Goal: Entertainment & Leisure: Browse casually

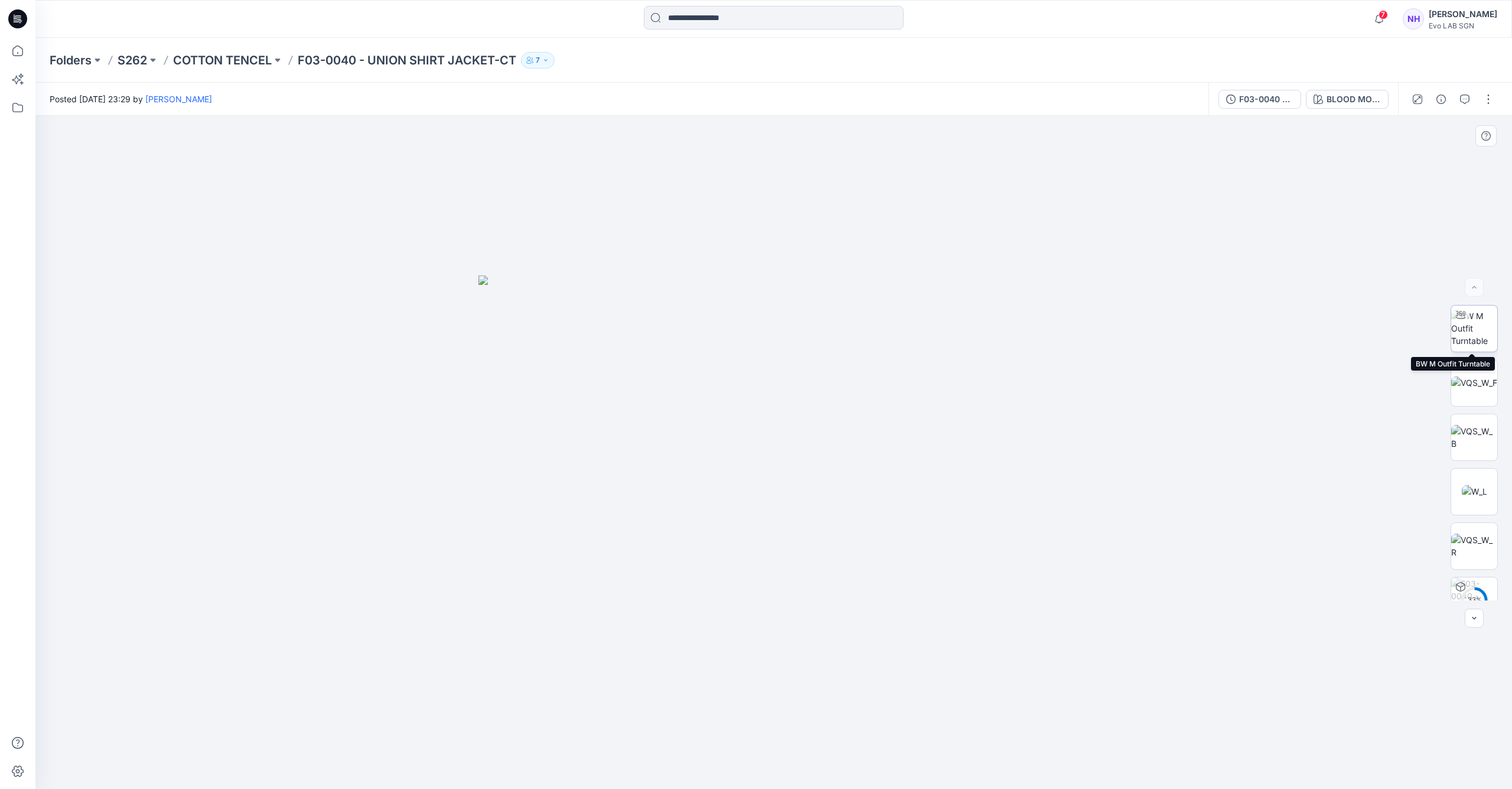
click at [1478, 326] on img at bounding box center [1474, 328] width 46 height 37
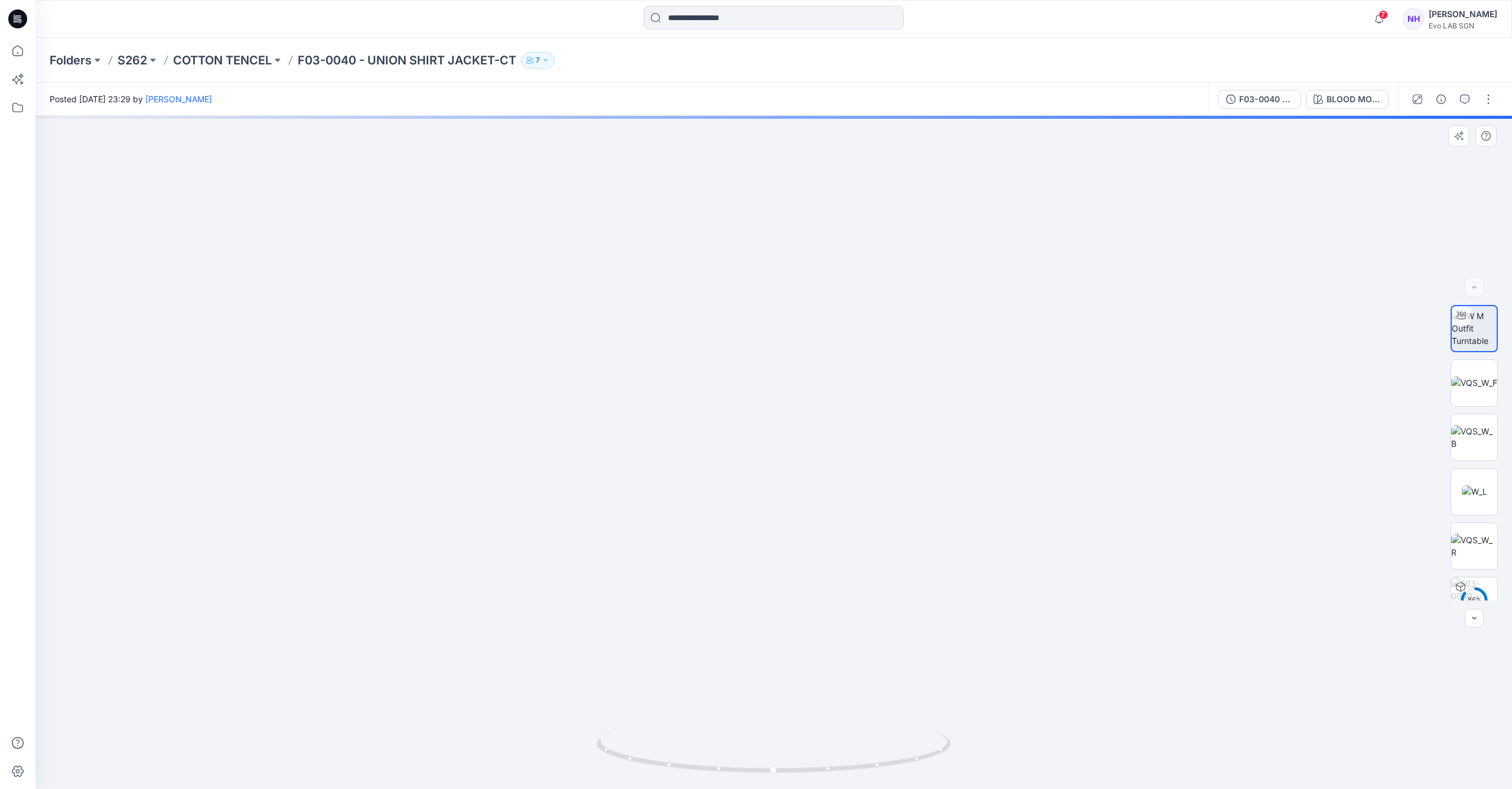
drag, startPoint x: 803, startPoint y: 237, endPoint x: 780, endPoint y: 353, distance: 118.3
click at [780, 353] on img at bounding box center [758, 299] width 1508 height 980
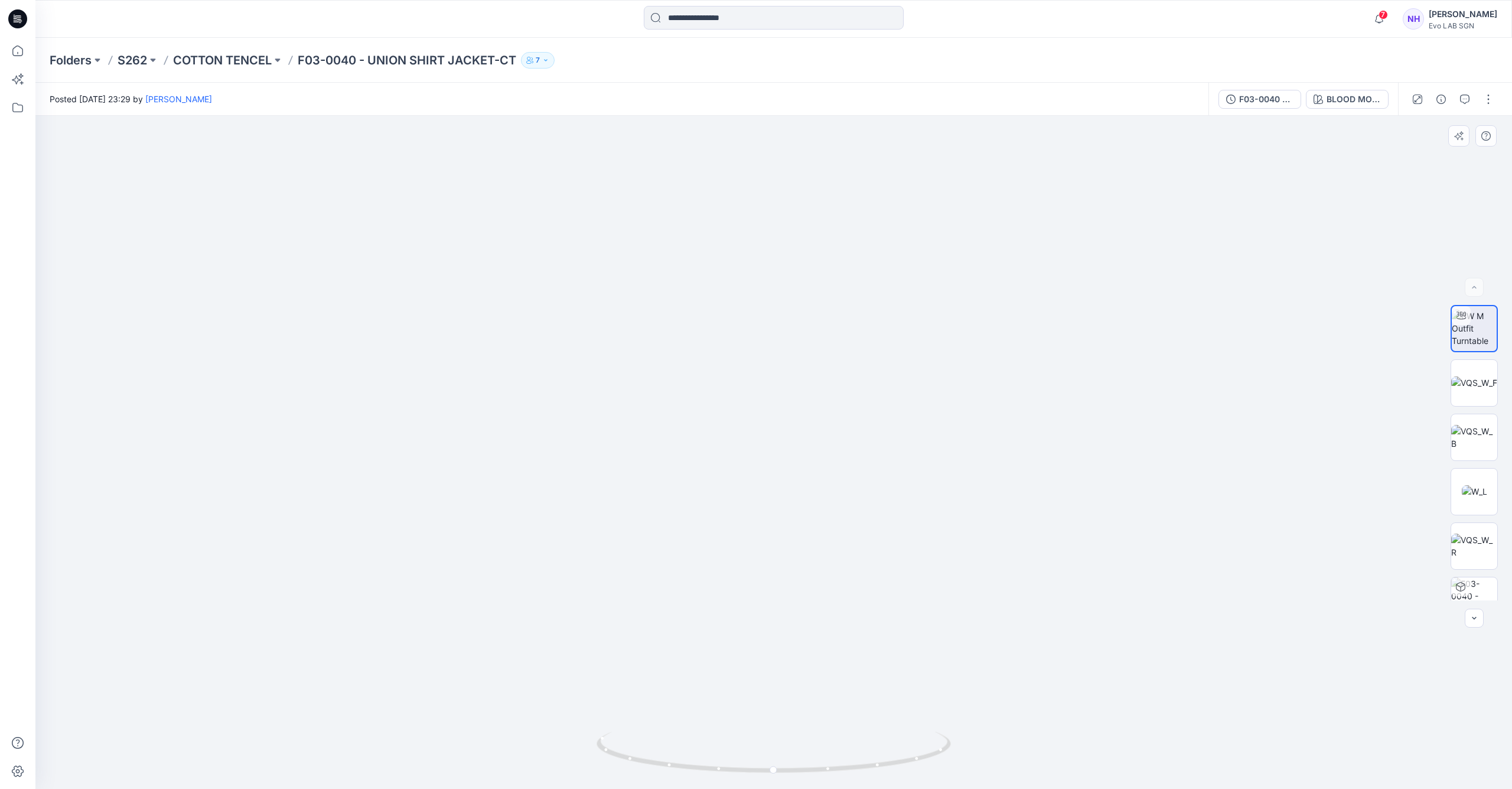
drag, startPoint x: 793, startPoint y: 248, endPoint x: 794, endPoint y: 273, distance: 25.0
click at [794, 273] on img at bounding box center [766, 325] width 1508 height 927
drag, startPoint x: 752, startPoint y: 772, endPoint x: 691, endPoint y: 476, distance: 302.2
click at [784, 774] on icon at bounding box center [775, 753] width 357 height 44
drag, startPoint x: 909, startPoint y: 755, endPoint x: 821, endPoint y: 380, distance: 385.2
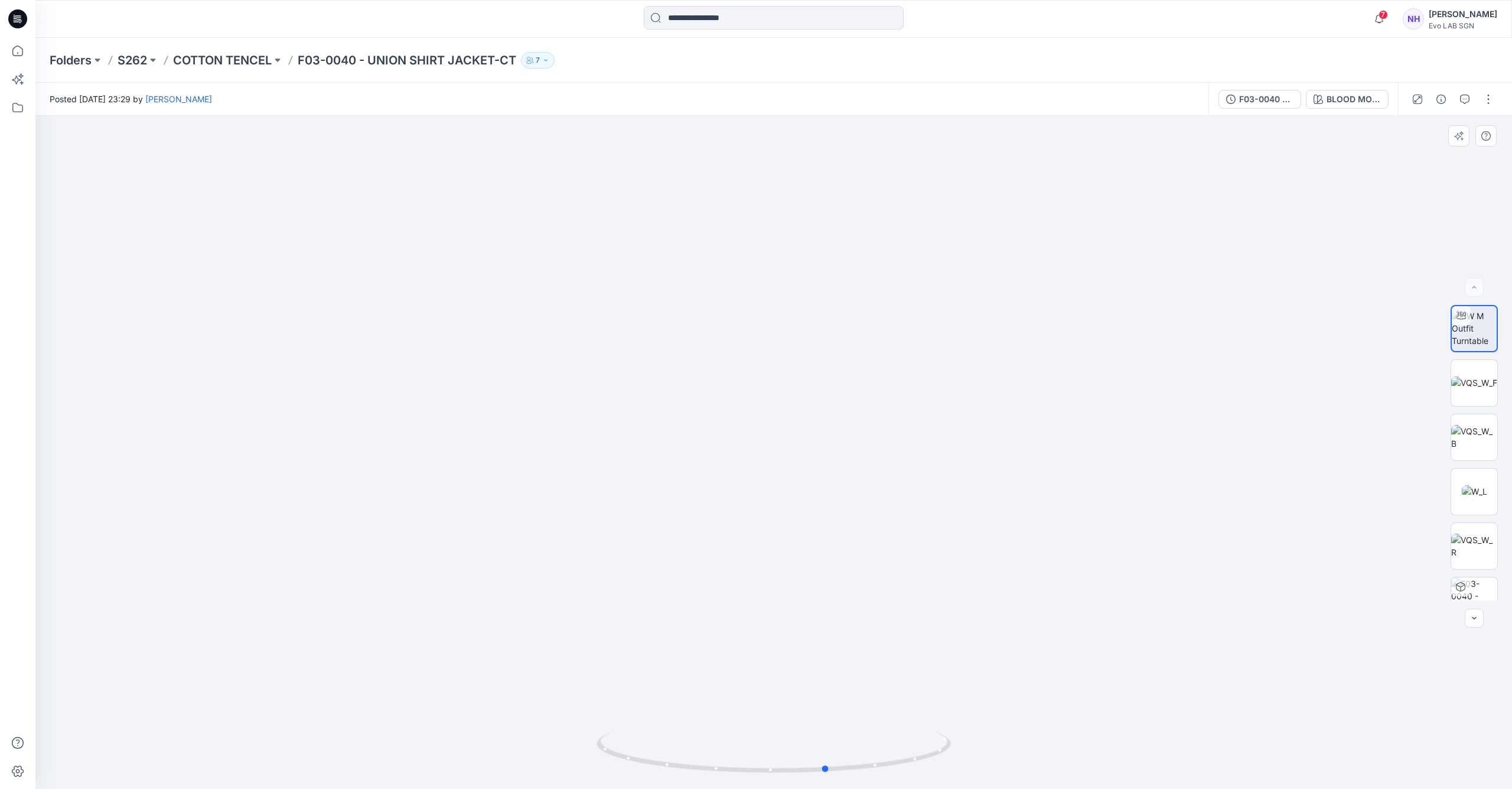
click at [927, 758] on icon at bounding box center [775, 753] width 357 height 44
click at [1452, 377] on img at bounding box center [1474, 383] width 46 height 13
drag, startPoint x: 804, startPoint y: 253, endPoint x: 794, endPoint y: 474, distance: 221.2
click at [796, 481] on img at bounding box center [773, 389] width 1391 height 801
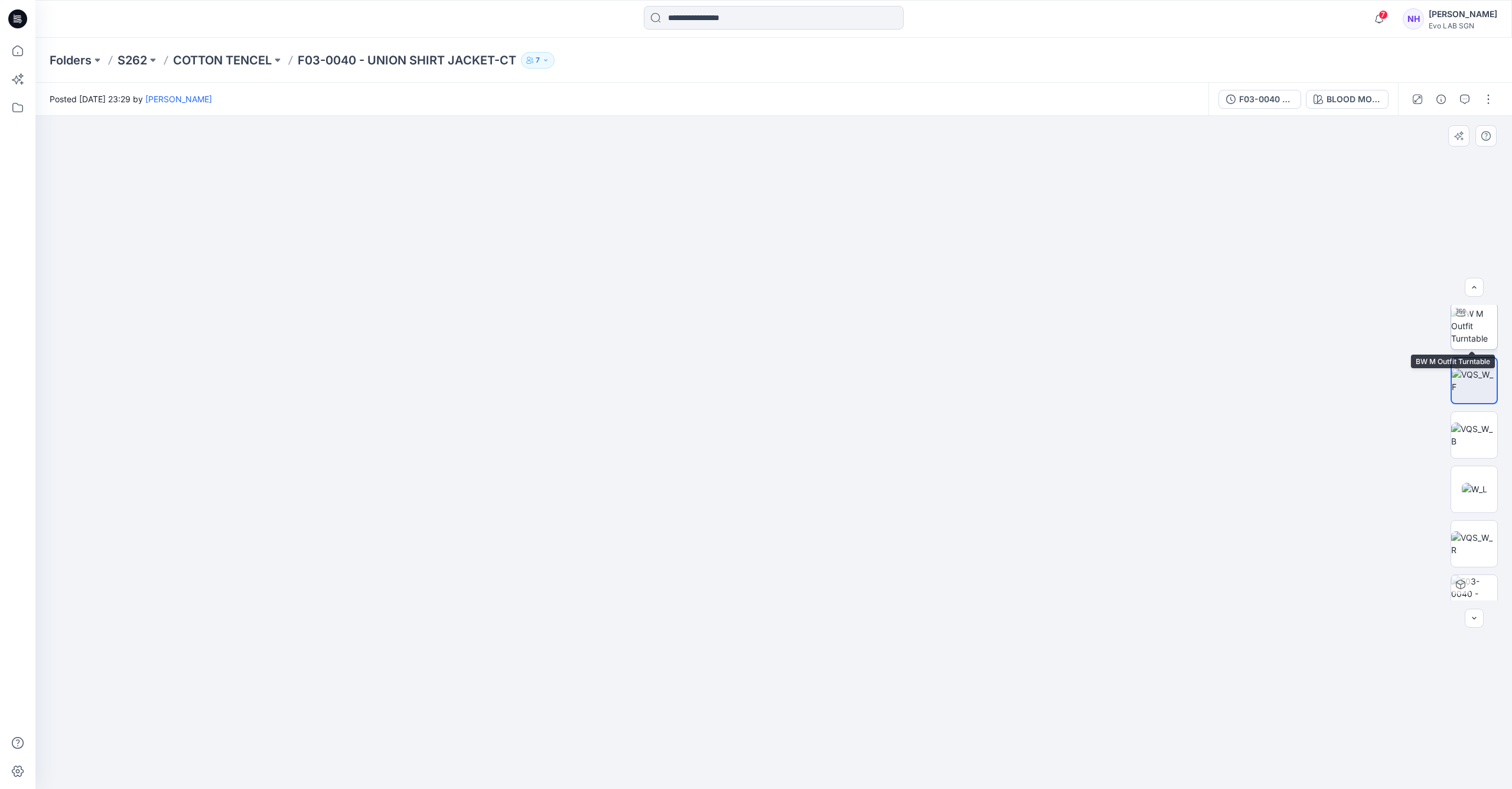
click at [1479, 316] on img at bounding box center [1474, 326] width 46 height 37
drag, startPoint x: 815, startPoint y: 770, endPoint x: 819, endPoint y: 519, distance: 251.0
click at [936, 759] on icon at bounding box center [775, 753] width 357 height 44
drag, startPoint x: 866, startPoint y: 763, endPoint x: 777, endPoint y: 766, distance: 89.1
click at [777, 766] on icon at bounding box center [775, 753] width 357 height 44
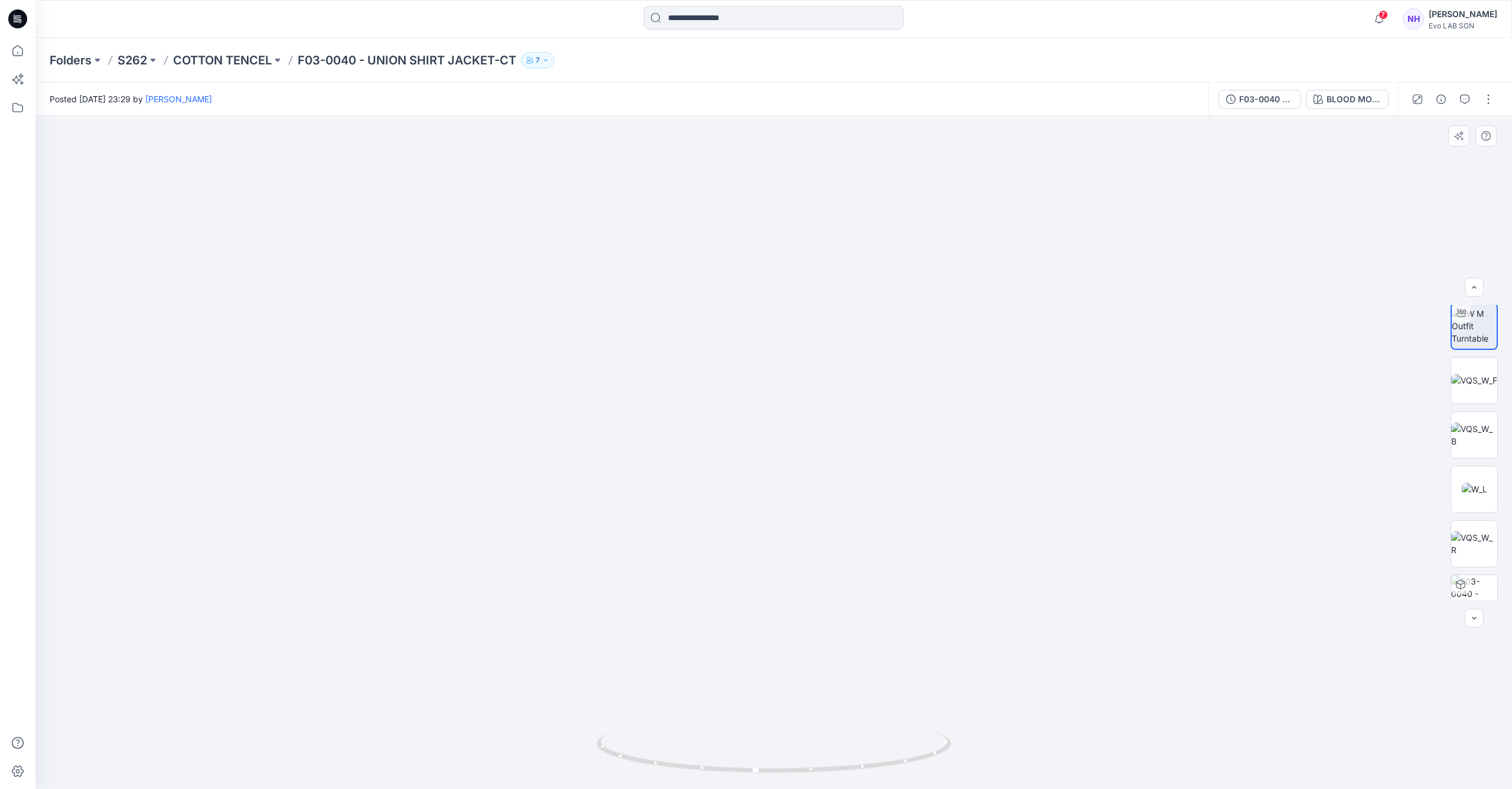
drag, startPoint x: 862, startPoint y: 226, endPoint x: 854, endPoint y: 299, distance: 73.4
click at [854, 299] on img at bounding box center [773, 306] width 1438 height 967
drag, startPoint x: 845, startPoint y: 773, endPoint x: 1042, endPoint y: 760, distance: 197.4
click at [1042, 760] on div at bounding box center [773, 452] width 1477 height 673
drag, startPoint x: 804, startPoint y: 318, endPoint x: 801, endPoint y: 402, distance: 84.1
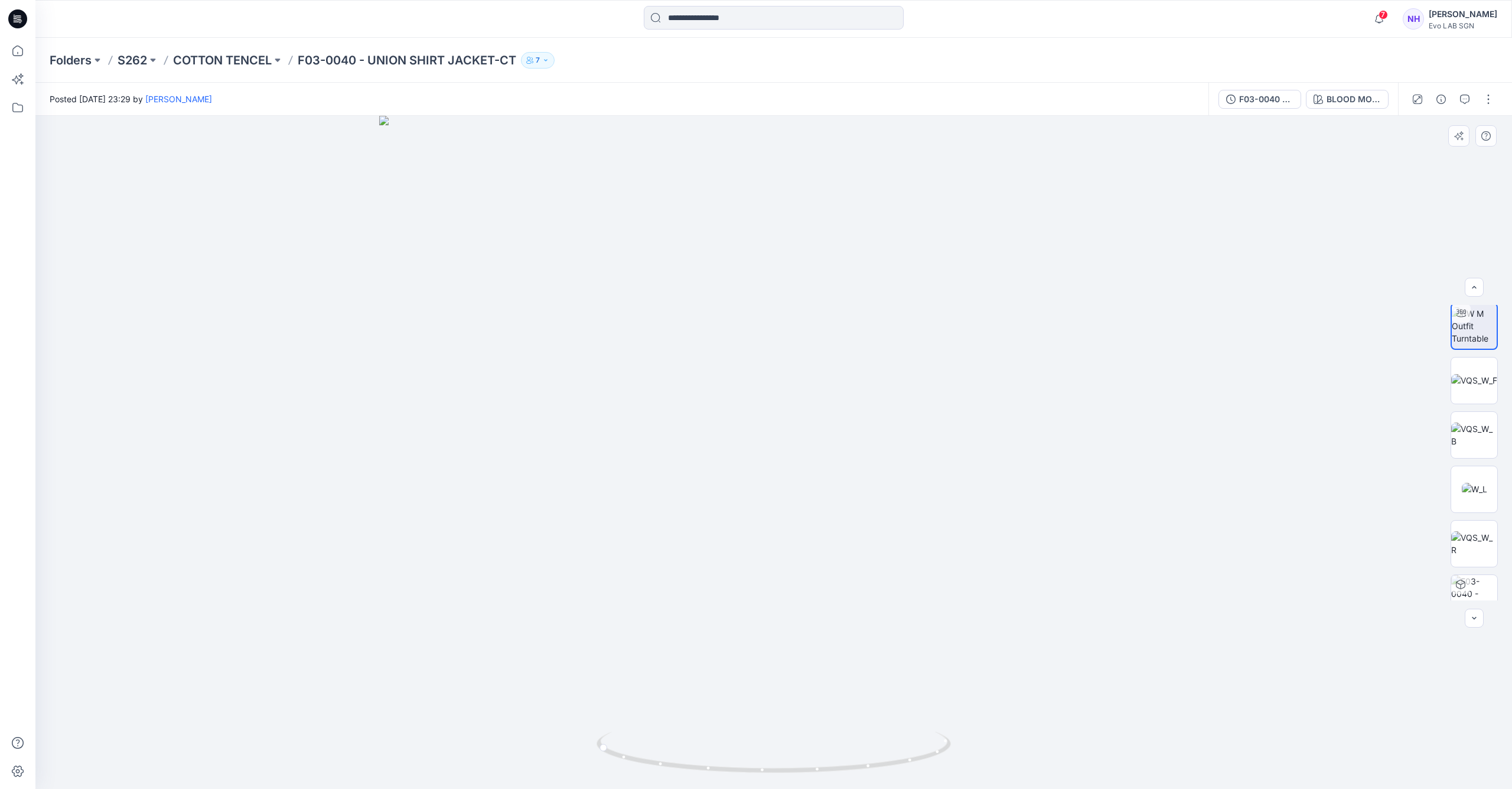
click at [796, 394] on img at bounding box center [774, 452] width 789 height 673
drag, startPoint x: 833, startPoint y: 768, endPoint x: 774, endPoint y: 439, distance: 334.2
click at [939, 760] on icon at bounding box center [775, 753] width 357 height 44
drag, startPoint x: 805, startPoint y: 438, endPoint x: 797, endPoint y: 322, distance: 116.3
click at [797, 322] on img at bounding box center [774, 381] width 1160 height 815
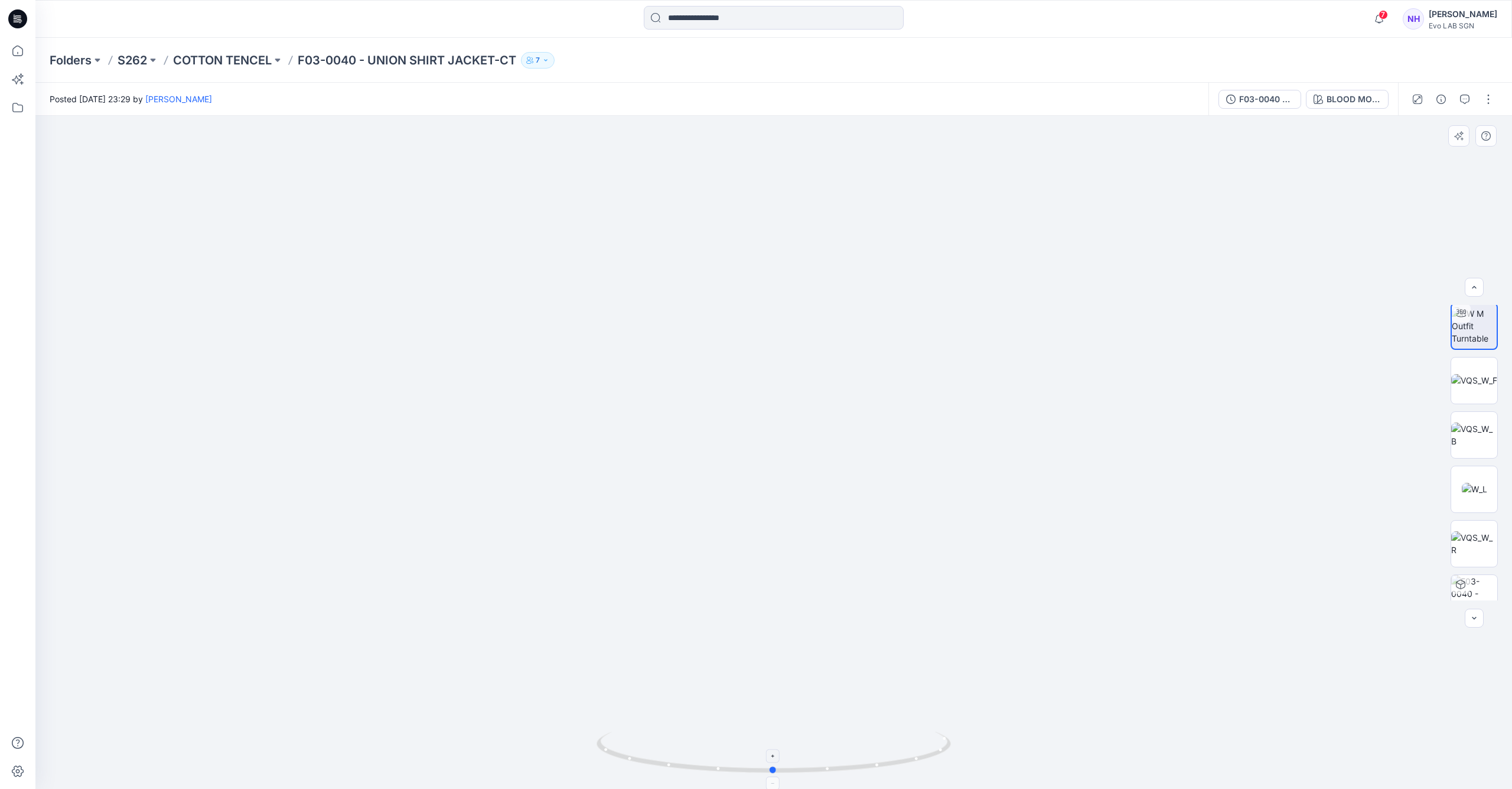
drag, startPoint x: 794, startPoint y: 769, endPoint x: 863, endPoint y: 763, distance: 69.3
click at [863, 763] on icon at bounding box center [775, 753] width 357 height 44
click at [1484, 374] on img at bounding box center [1474, 380] width 46 height 13
click at [1461, 424] on img at bounding box center [1474, 435] width 46 height 24
click at [1483, 495] on img at bounding box center [1475, 488] width 25 height 13
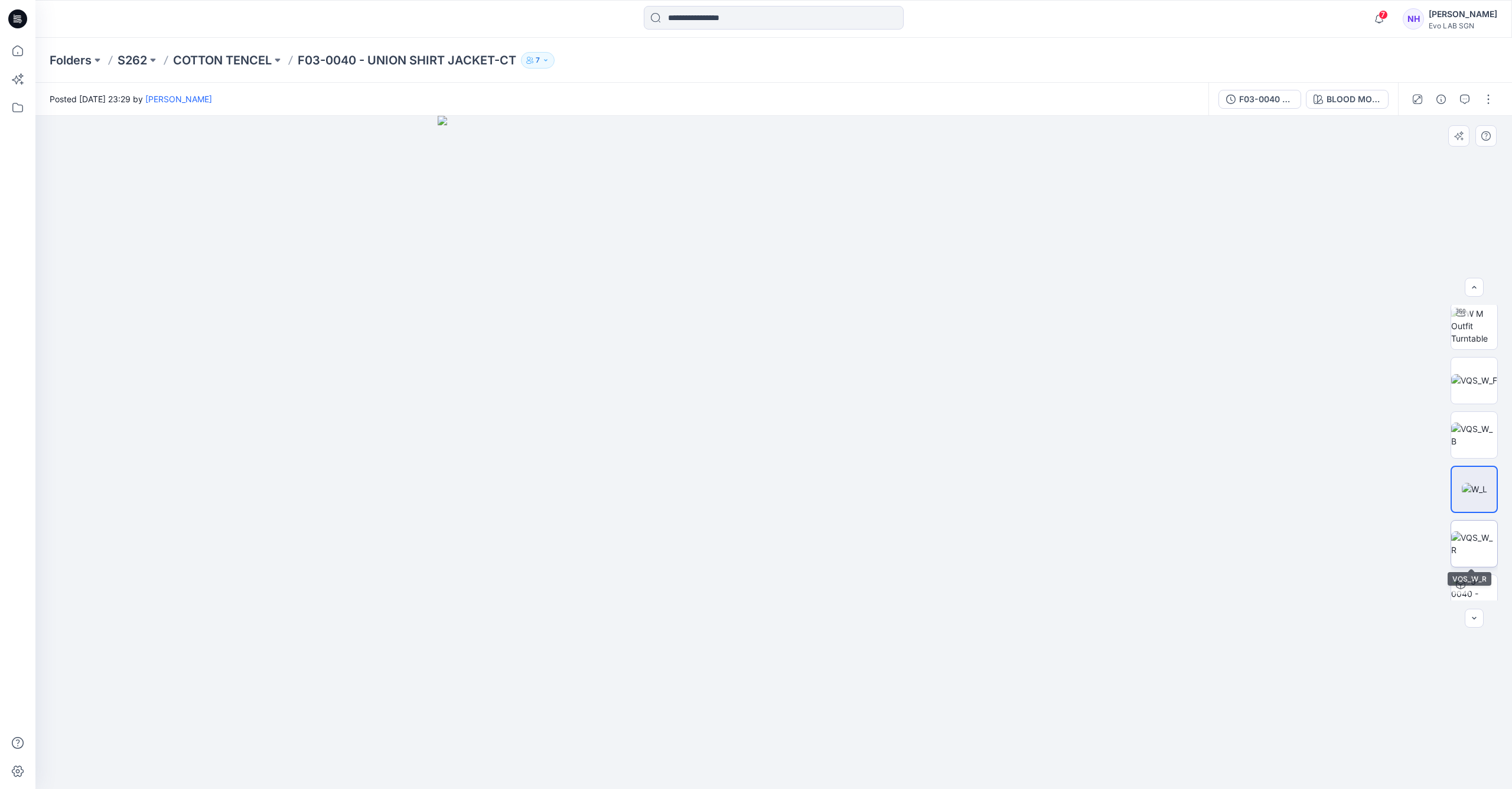
click at [1479, 531] on img at bounding box center [1474, 543] width 46 height 24
